Goal: Information Seeking & Learning: Stay updated

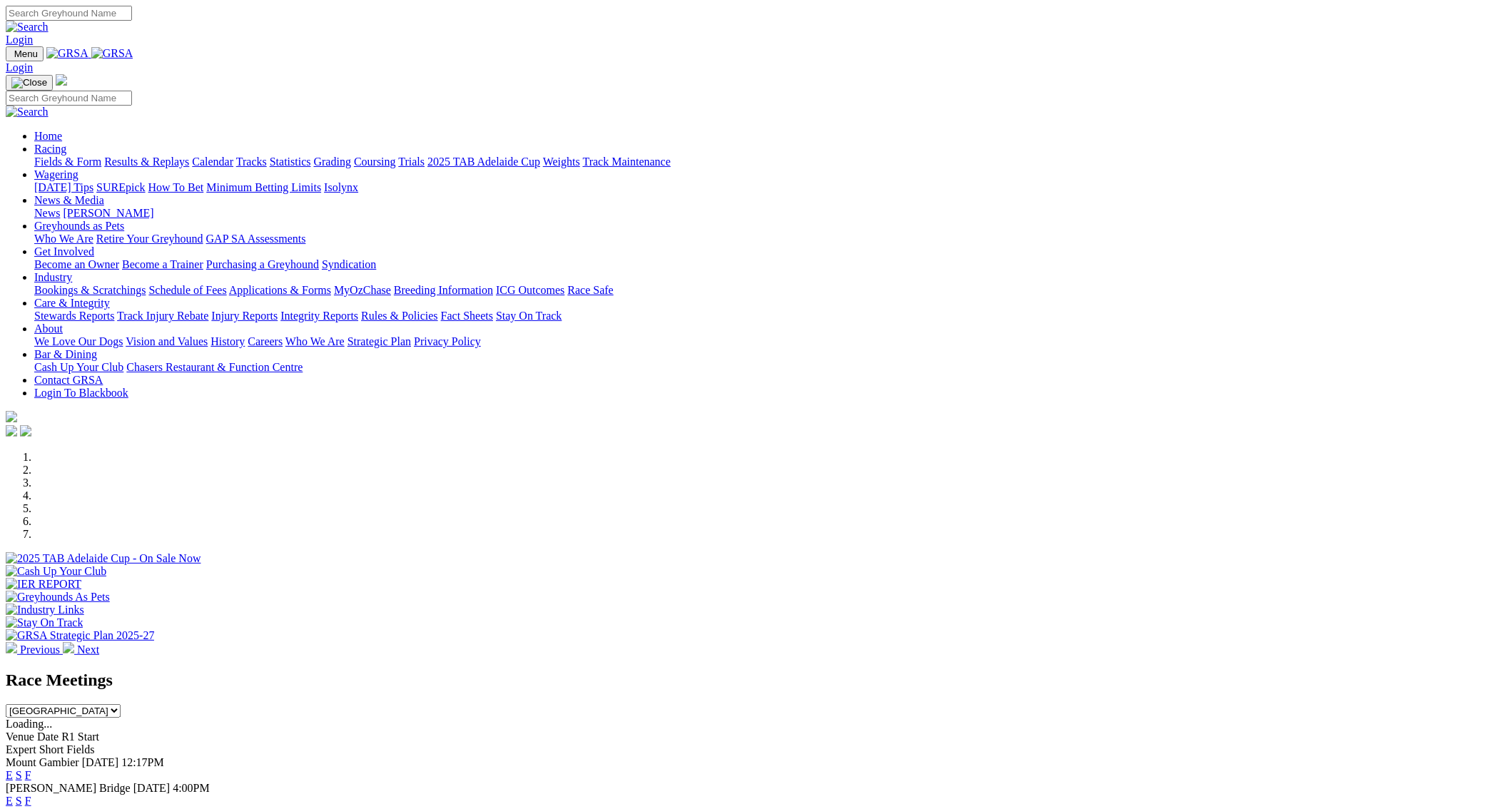
click at [189, 156] on link "Results & Replays" at bounding box center [146, 162] width 85 height 12
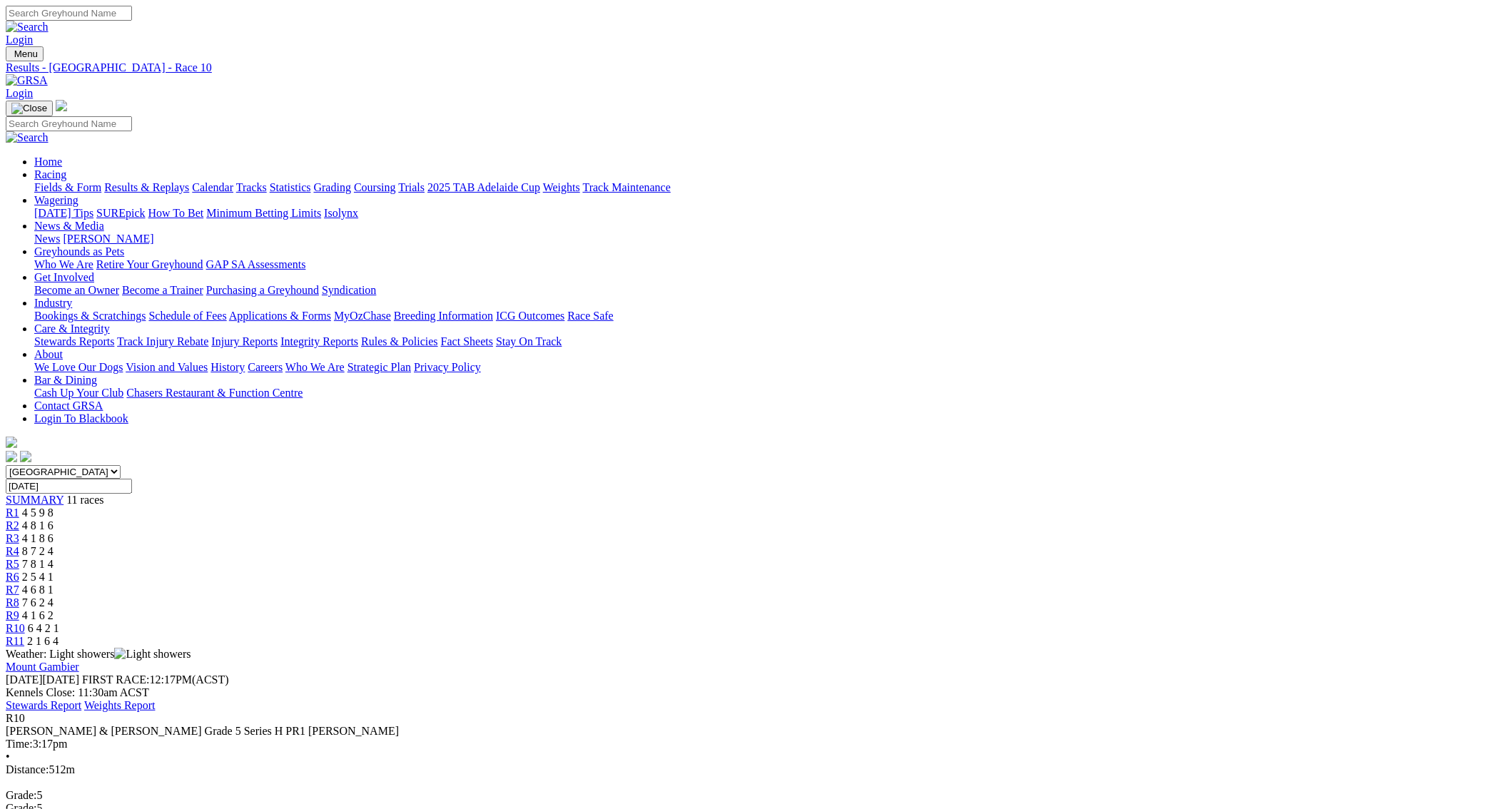
click at [19, 609] on span "R9" at bounding box center [12, 615] width 14 height 12
click at [19, 507] on span "R1" at bounding box center [12, 513] width 14 height 12
click at [54, 520] on span "4 8 1 6" at bounding box center [37, 526] width 32 height 12
